Goal: Contribute content: Add original content to the website for others to see

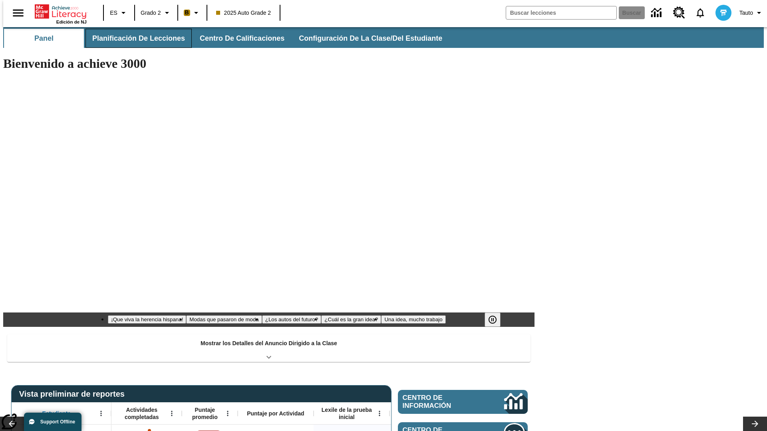
click at [134, 38] on button "Planificación de lecciones" at bounding box center [138, 38] width 106 height 19
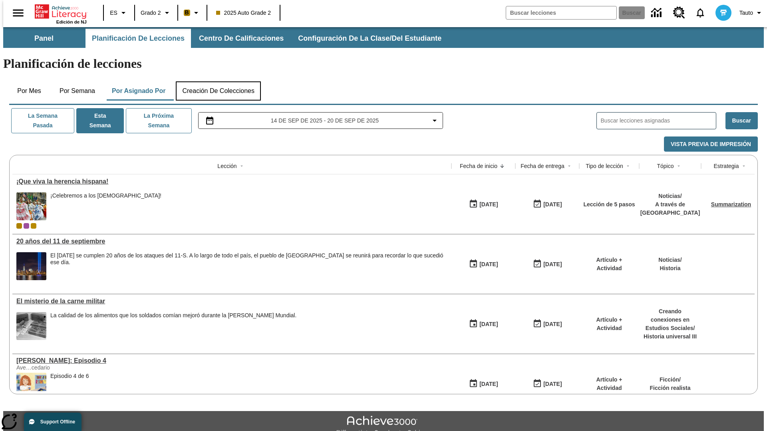
click at [218, 81] on button "Creación de colecciones" at bounding box center [218, 90] width 85 height 19
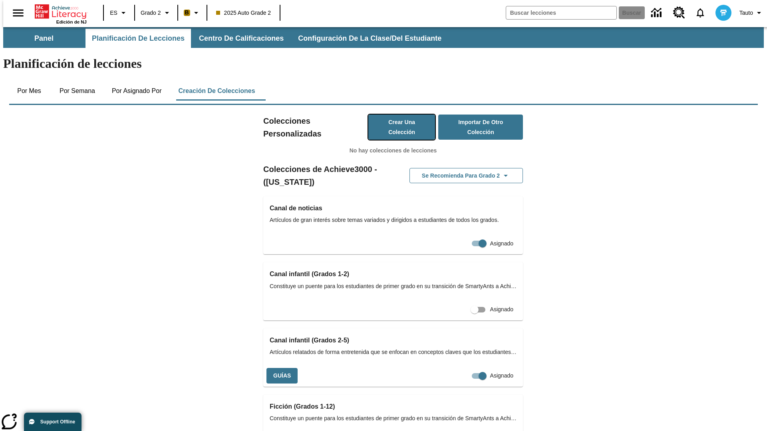
click at [393, 115] on button "Crear una colección" at bounding box center [401, 127] width 67 height 25
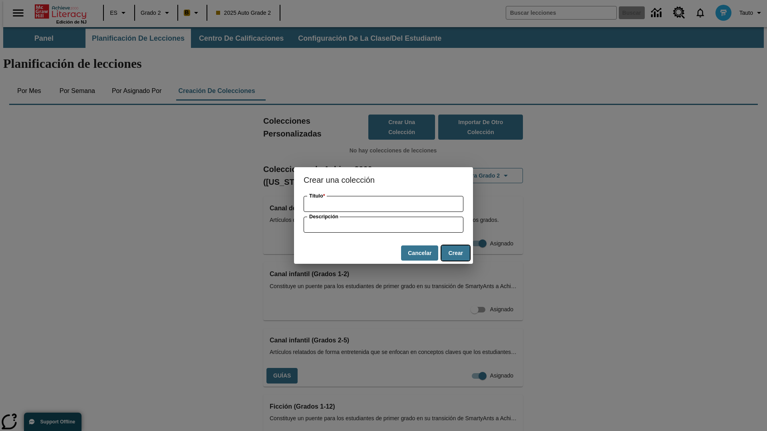
click at [455, 253] on button "Crear" at bounding box center [455, 254] width 28 height 16
type input "Oriental Fresh Car"
type input "some collection description"
click at [455, 253] on button "Crear" at bounding box center [455, 254] width 28 height 16
